Goal: Information Seeking & Learning: Learn about a topic

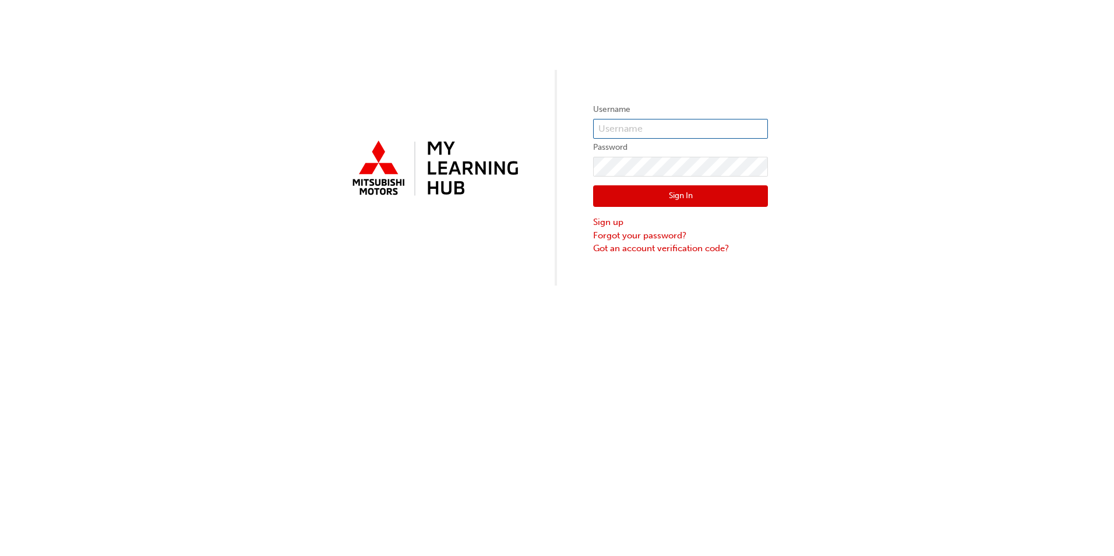
click at [614, 130] on input "text" at bounding box center [680, 129] width 175 height 20
type input "[EMAIL_ADDRESS][DOMAIN_NAME]"
click at [655, 192] on button "Sign In" at bounding box center [680, 196] width 175 height 22
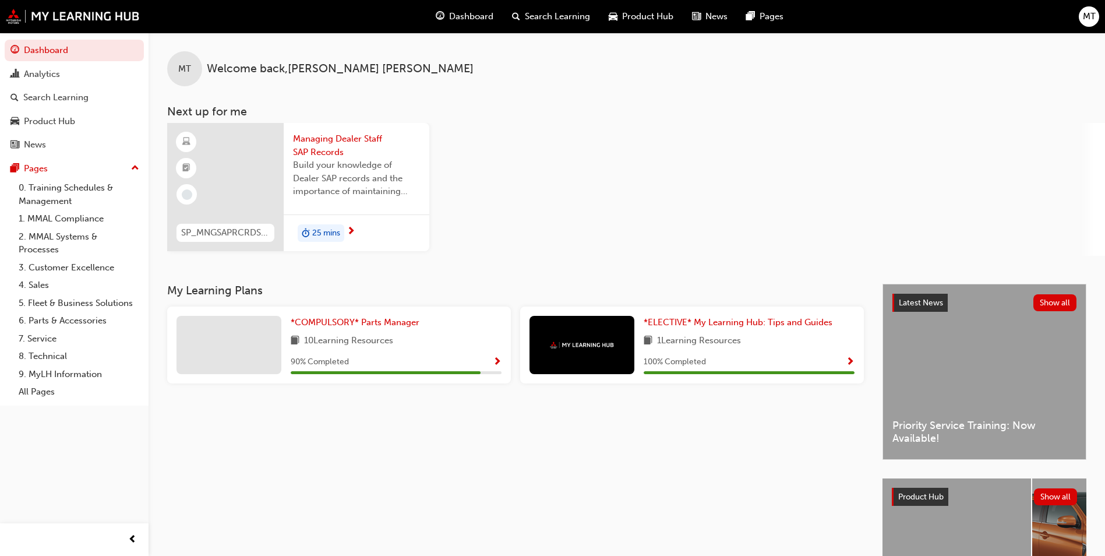
click at [373, 358] on div "90 % Completed" at bounding box center [396, 362] width 211 height 15
click at [347, 233] on span "next-icon" at bounding box center [351, 232] width 9 height 10
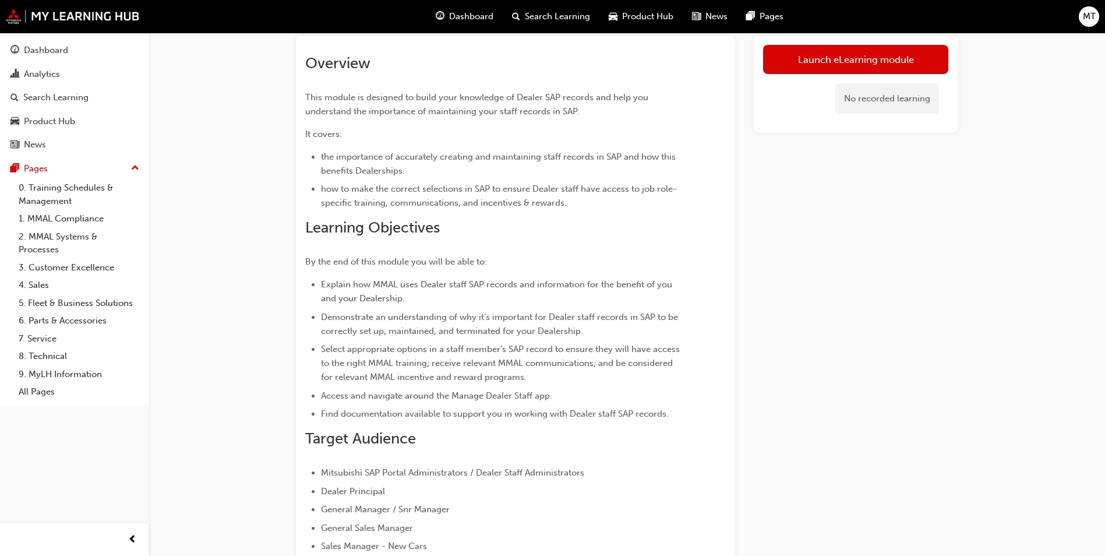
scroll to position [58, 0]
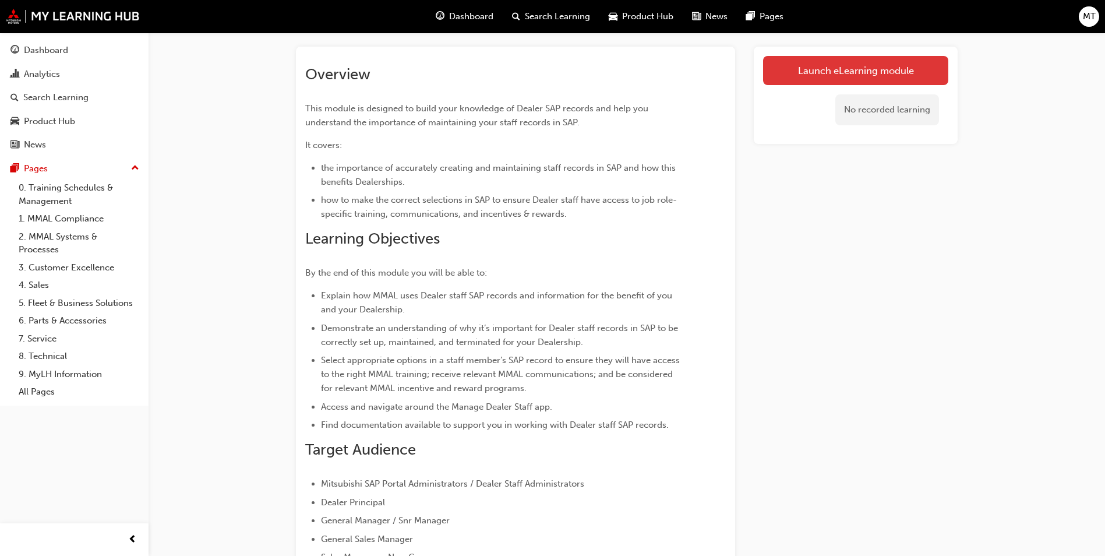
click at [814, 73] on link "Launch eLearning module" at bounding box center [855, 70] width 185 height 29
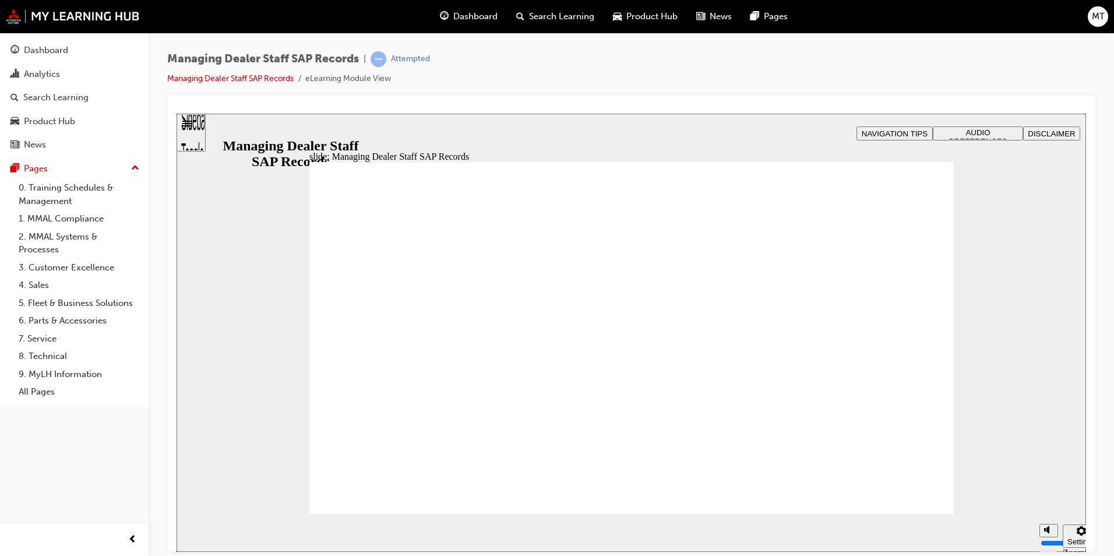
click at [974, 302] on div "slide: Hello and welcome Rectangle B N Rectangle 2 Rectangle 3 Hello and welcom…" at bounding box center [630, 332] width 909 height 438
